Goal: Information Seeking & Learning: Learn about a topic

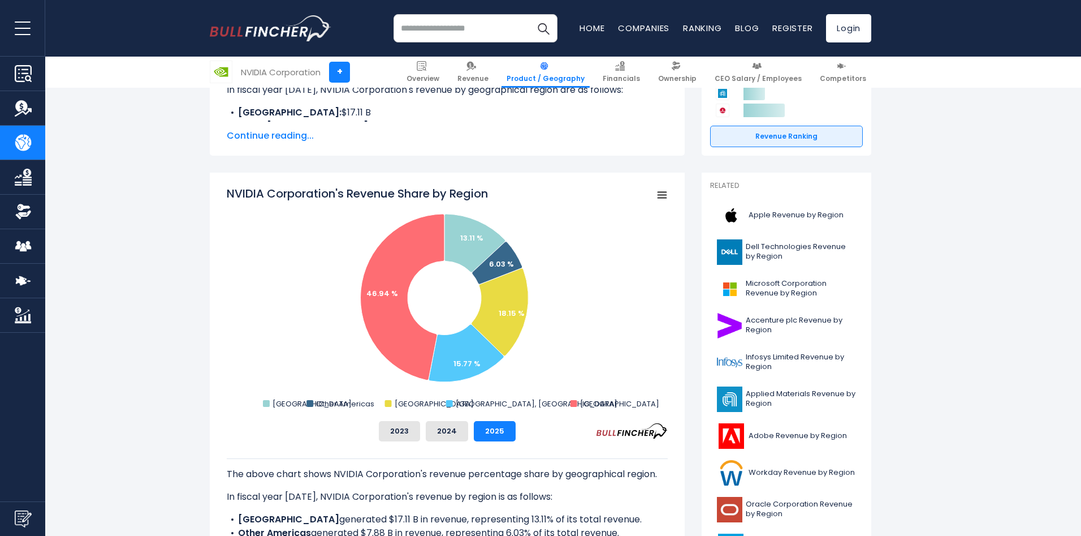
scroll to position [226, 0]
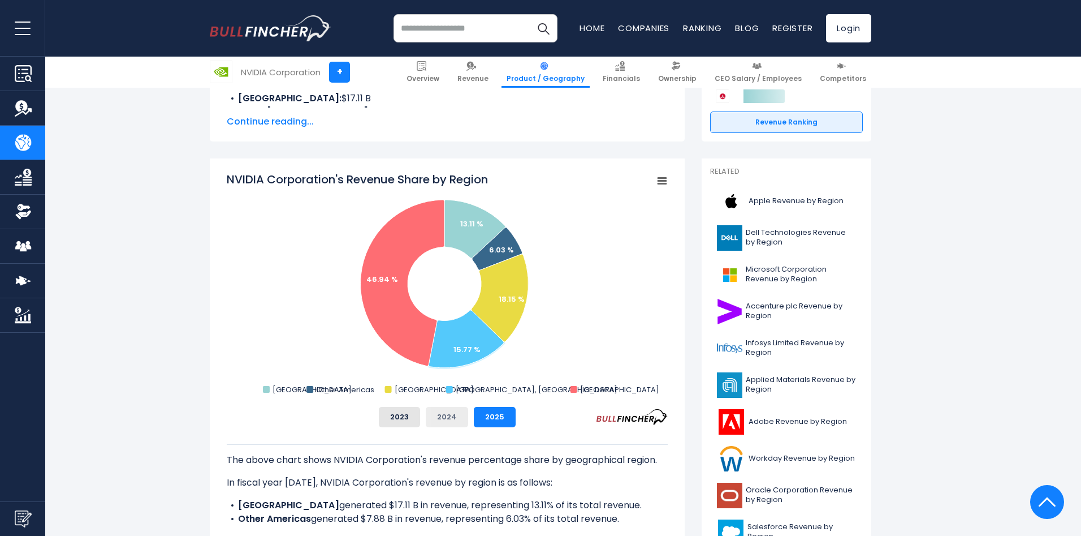
click at [452, 412] on button "2024" at bounding box center [447, 417] width 42 height 20
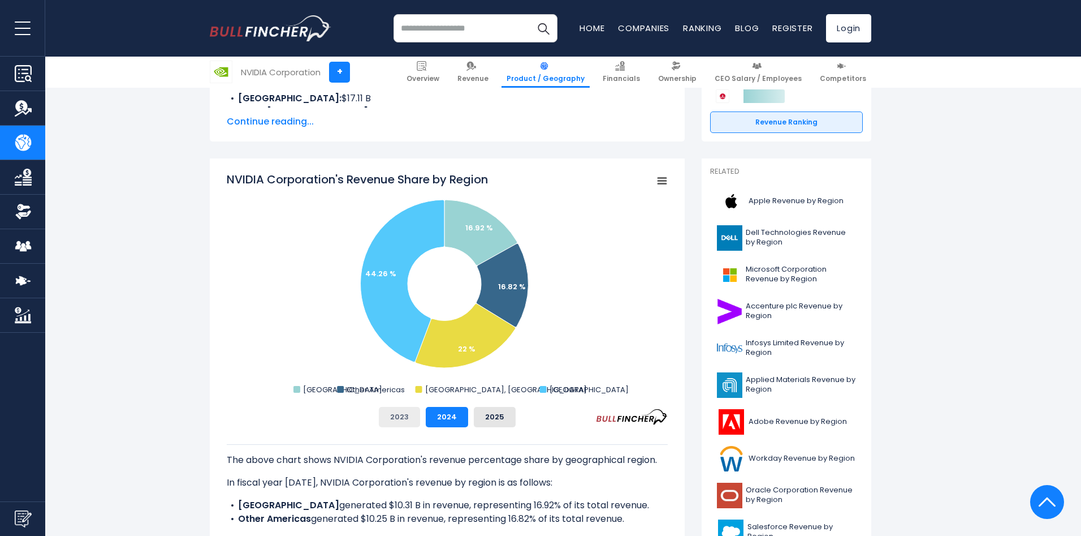
click at [410, 421] on button "2023" at bounding box center [399, 417] width 41 height 20
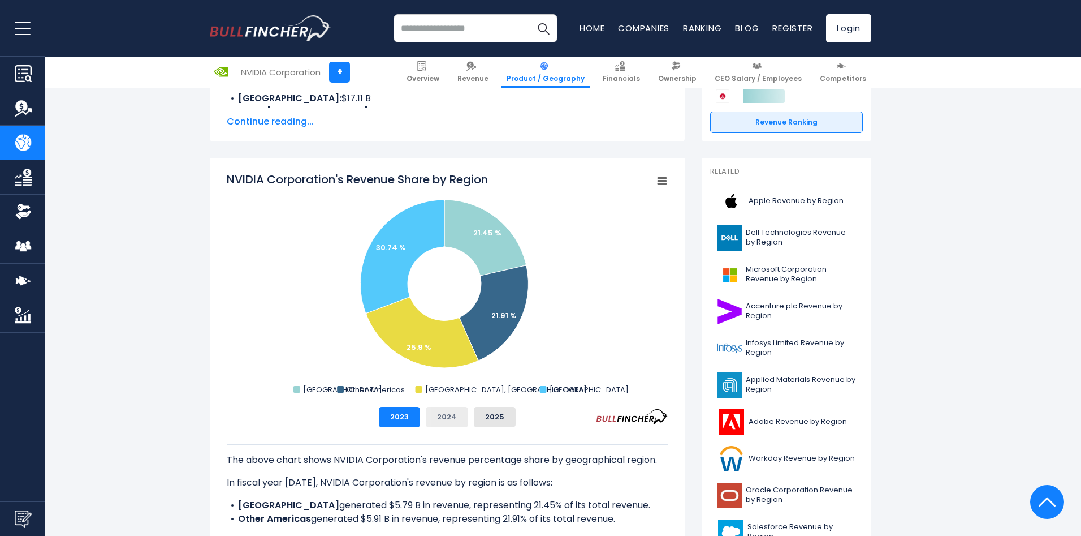
click at [442, 418] on button "2024" at bounding box center [447, 417] width 42 height 20
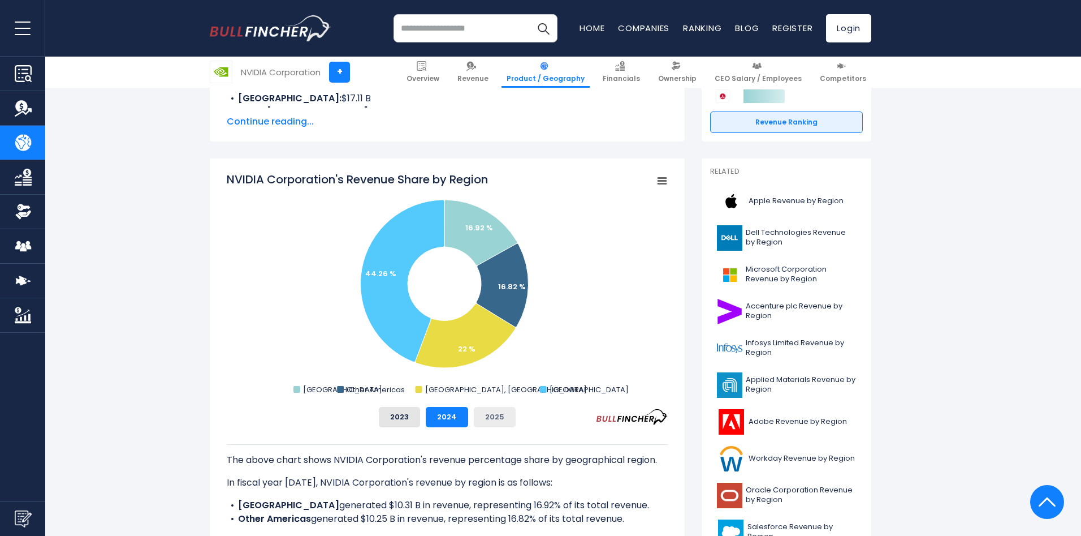
click at [500, 418] on button "2025" at bounding box center [495, 417] width 42 height 20
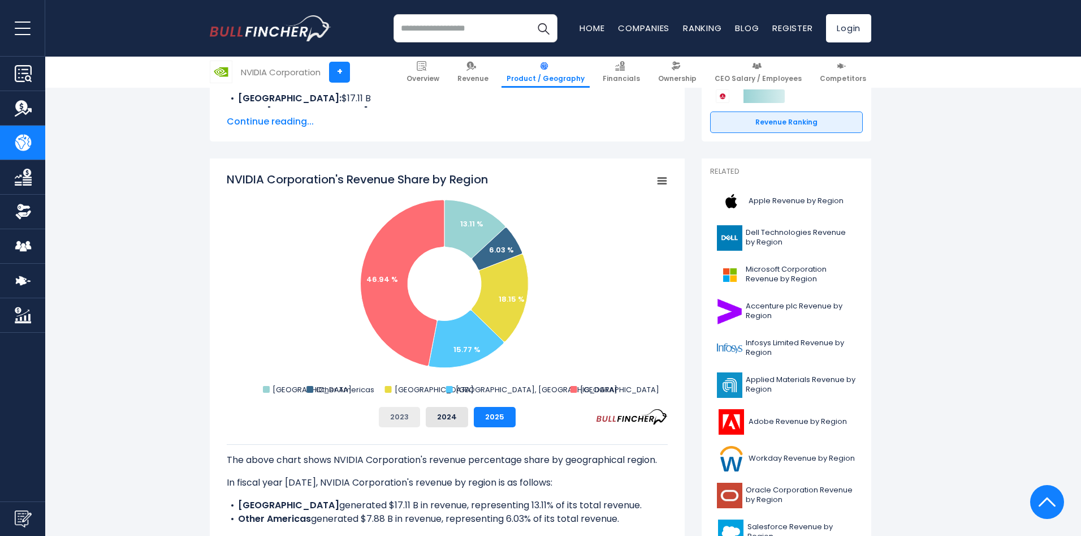
click at [397, 424] on button "2023" at bounding box center [399, 417] width 41 height 20
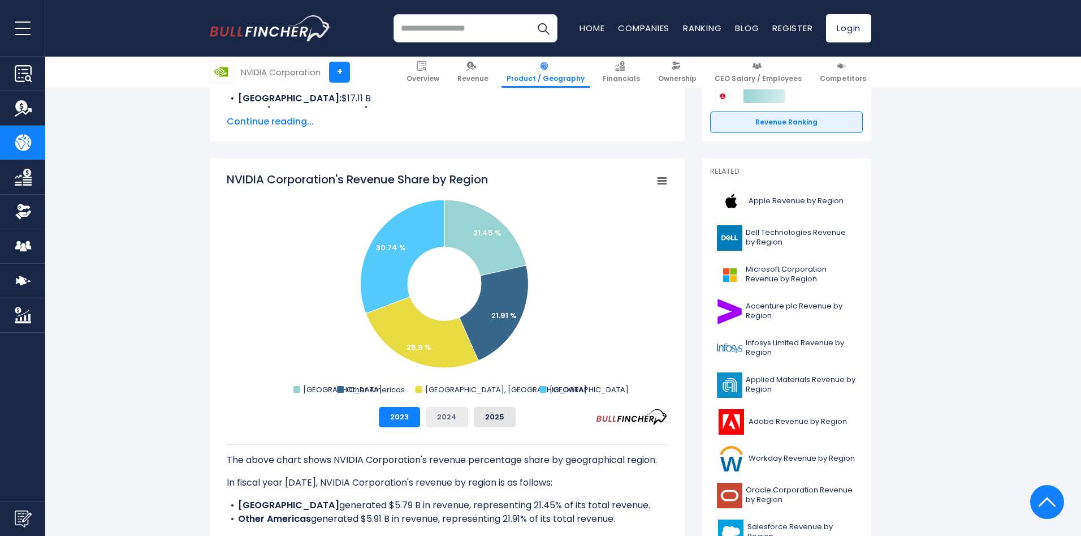
click at [439, 420] on button "2024" at bounding box center [447, 417] width 42 height 20
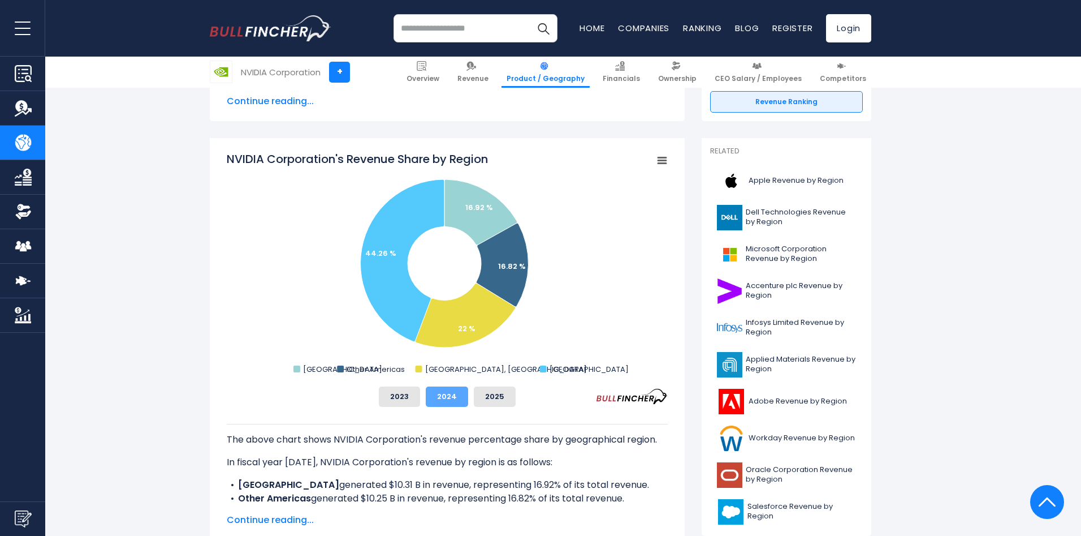
scroll to position [283, 0]
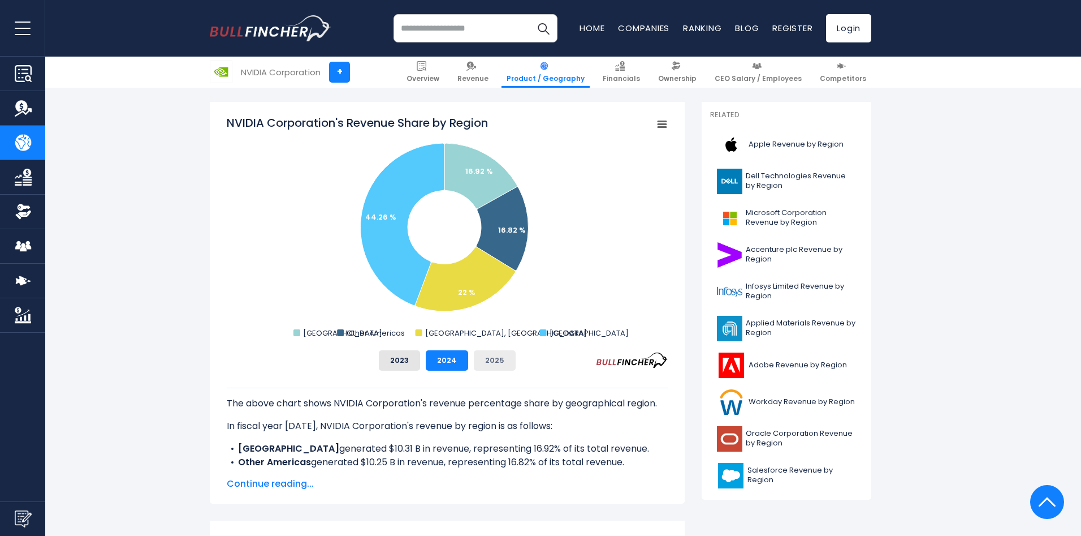
click at [490, 361] on button "2025" at bounding box center [495, 360] width 42 height 20
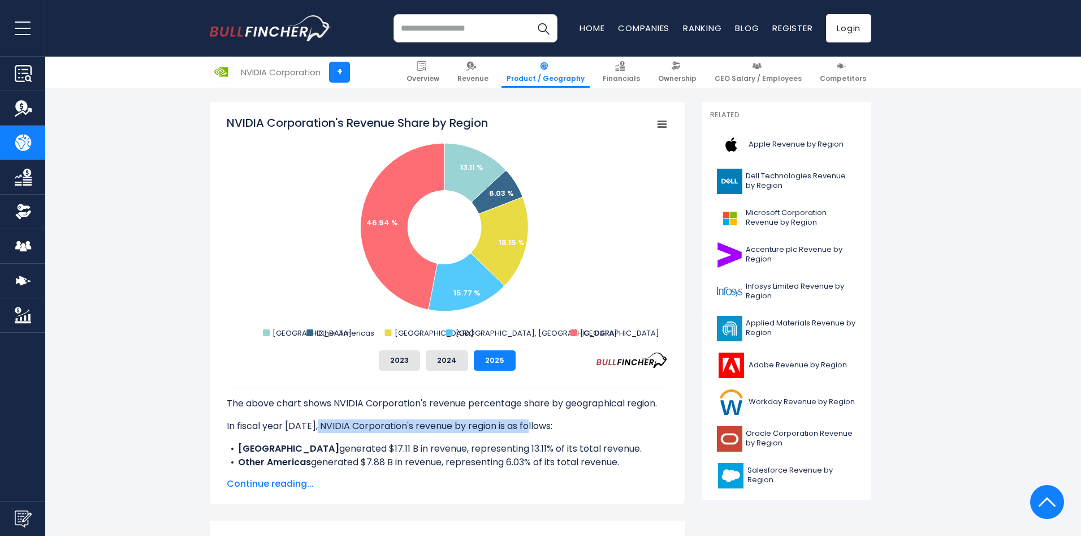
drag, startPoint x: 316, startPoint y: 425, endPoint x: 527, endPoint y: 419, distance: 211.7
click at [527, 419] on div "The above chart shows NVIDIA Corporation's revenue percentage share by geograph…" at bounding box center [447, 489] width 441 height 204
click at [485, 424] on p "In fiscal year [DATE], NVIDIA Corporation's revenue by region is as follows:" at bounding box center [447, 426] width 441 height 14
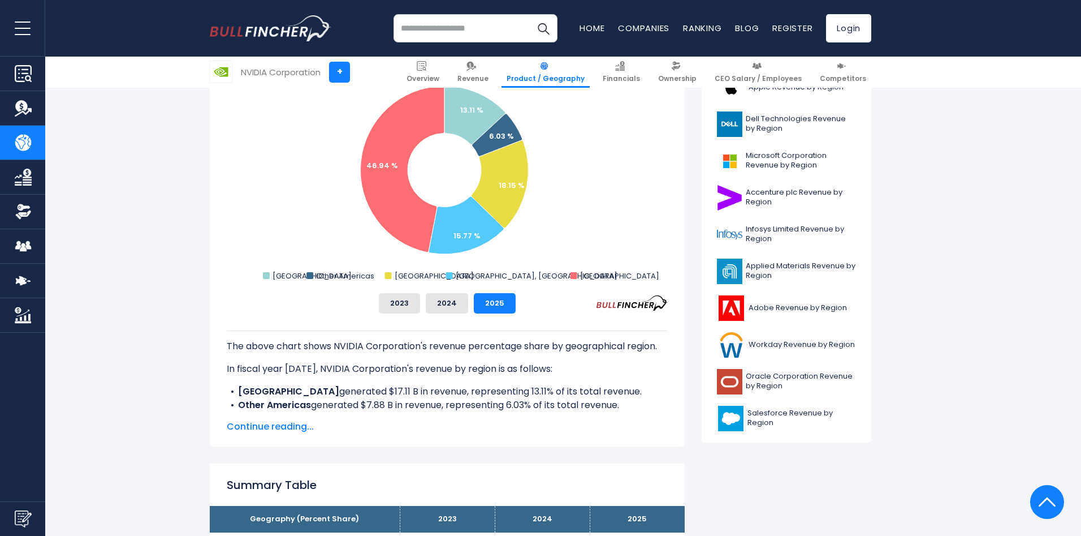
scroll to position [339, 0]
click at [450, 305] on button "2024" at bounding box center [447, 304] width 42 height 20
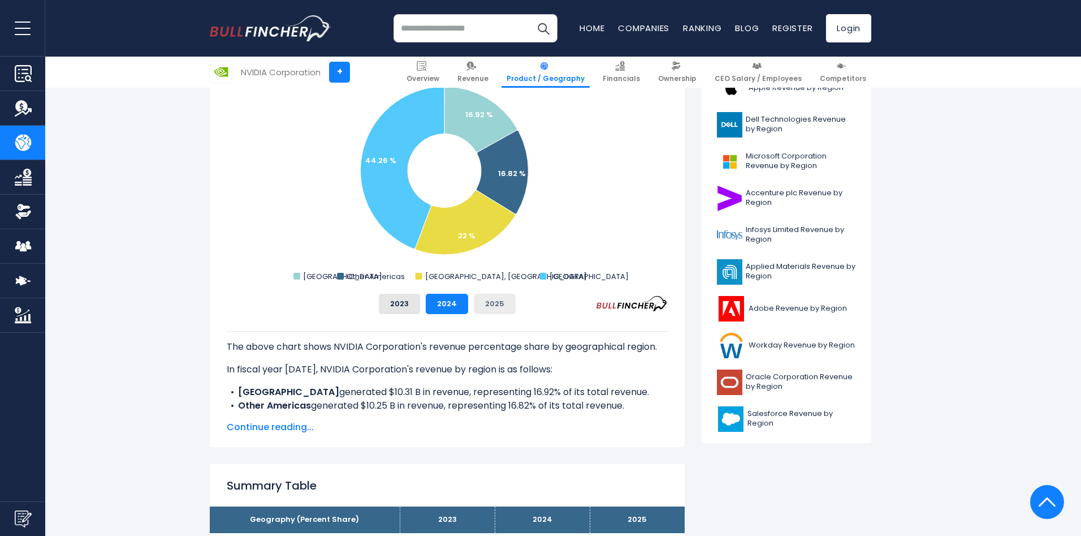
click at [510, 306] on button "2025" at bounding box center [495, 304] width 42 height 20
